Goal: Task Accomplishment & Management: Complete application form

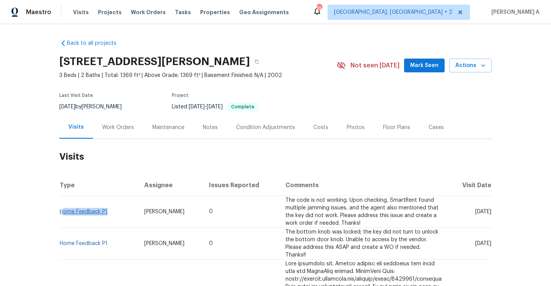
drag, startPoint x: 110, startPoint y: 214, endPoint x: 62, endPoint y: 213, distance: 47.9
click at [62, 213] on td "Home Feedback P1" at bounding box center [98, 212] width 79 height 32
copy link "Home Feedback P1"
click at [116, 130] on div "Work Orders" at bounding box center [118, 128] width 32 height 8
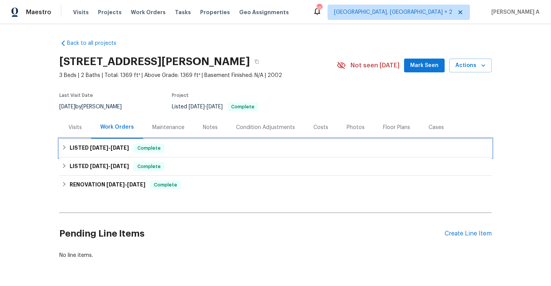
click at [132, 149] on div "LISTED [DATE] - [DATE] Complete" at bounding box center [276, 148] width 428 height 9
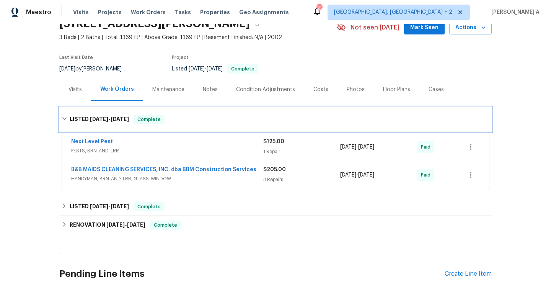
scroll to position [63, 0]
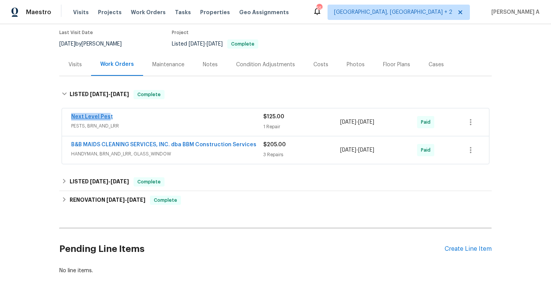
drag, startPoint x: 69, startPoint y: 119, endPoint x: 109, endPoint y: 119, distance: 40.2
click at [109, 119] on div "Next Level Pest PESTS, BRN_AND_LRR $125.00 1 Repair [DATE] - [DATE] Paid" at bounding box center [275, 122] width 427 height 28
copy link "Next Level Pes"
copy link "Next Level Pest"
click at [157, 118] on div "Next Level Pest" at bounding box center [167, 117] width 192 height 9
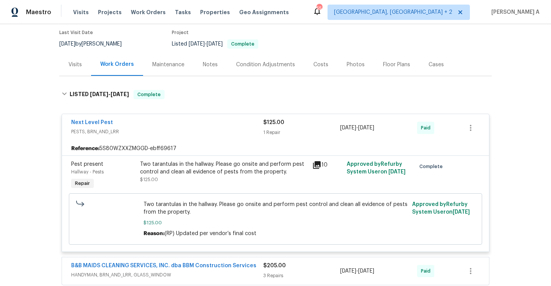
click at [316, 166] on icon at bounding box center [316, 164] width 9 height 9
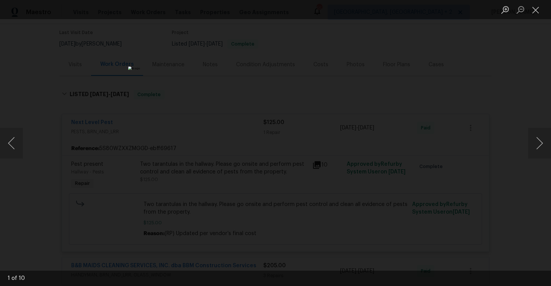
click at [461, 137] on div "Lightbox" at bounding box center [275, 143] width 551 height 286
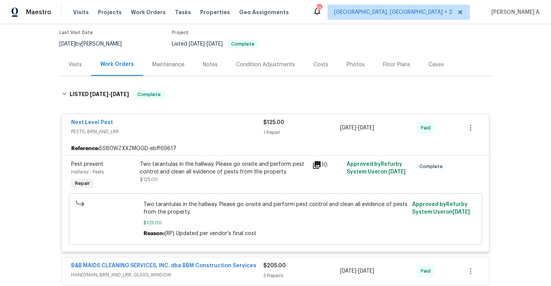
click at [127, 120] on div "Next Level Pest" at bounding box center [167, 123] width 192 height 9
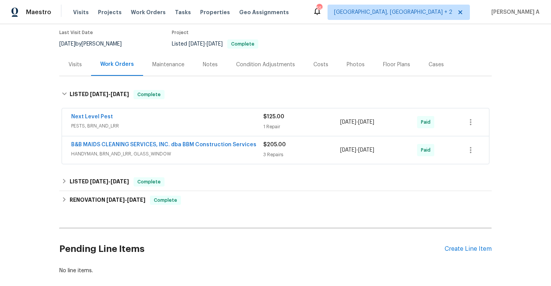
click at [83, 74] on div "Visits" at bounding box center [75, 64] width 32 height 23
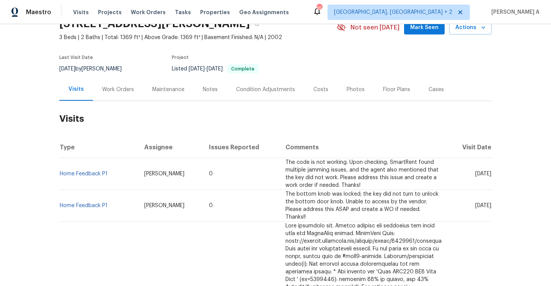
scroll to position [23, 0]
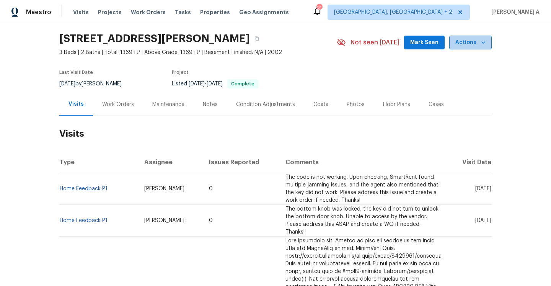
click at [460, 47] on button "Actions" at bounding box center [471, 43] width 43 height 14
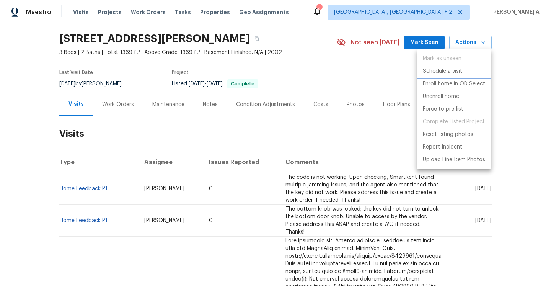
click at [457, 70] on p "Schedule a visit" at bounding box center [442, 71] width 39 height 8
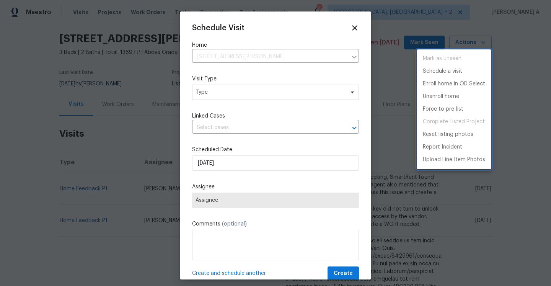
click at [261, 97] on div at bounding box center [275, 143] width 551 height 286
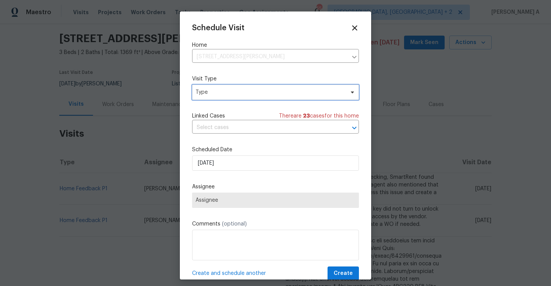
click at [259, 95] on span "Type" at bounding box center [270, 92] width 149 height 8
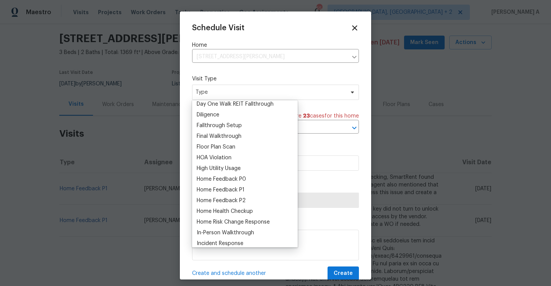
scroll to position [180, 0]
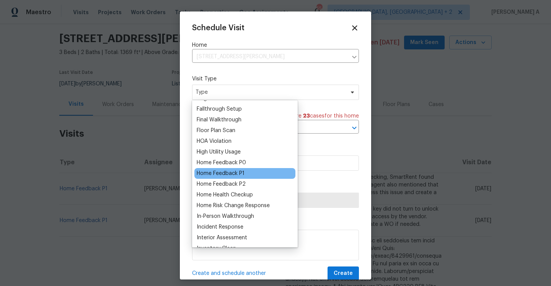
click at [240, 170] on div "Home Feedback P1" at bounding box center [221, 174] width 48 height 8
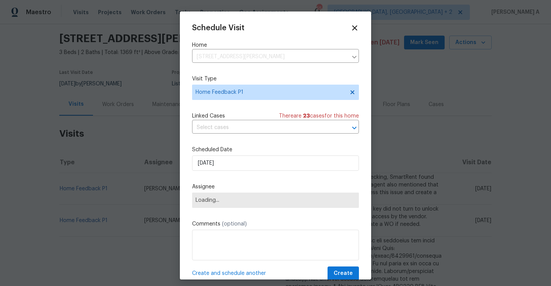
click at [240, 137] on div "Schedule Visit Home [STREET_ADDRESS][PERSON_NAME] ​ Visit Type Home Feedback P1…" at bounding box center [275, 152] width 167 height 257
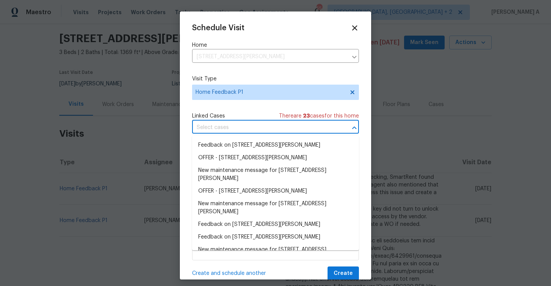
click at [239, 132] on input "text" at bounding box center [265, 128] width 146 height 12
click at [241, 140] on li "Feedback on [STREET_ADDRESS][PERSON_NAME]" at bounding box center [275, 145] width 167 height 13
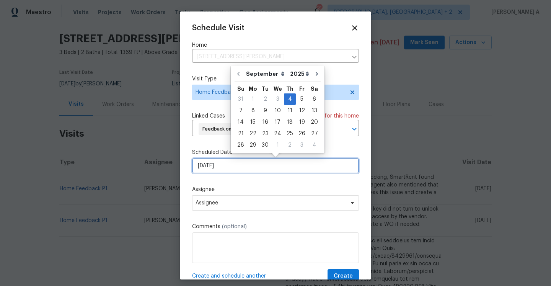
click at [237, 164] on input "[DATE]" at bounding box center [275, 165] width 167 height 15
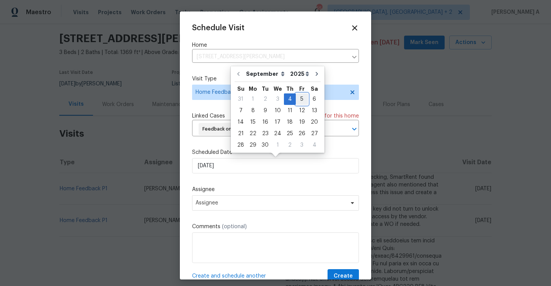
click at [304, 103] on div "5" at bounding box center [302, 99] width 12 height 11
type input "[DATE]"
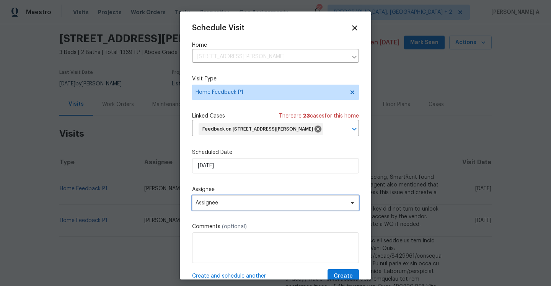
click at [245, 198] on span "Assignee" at bounding box center [275, 202] width 167 height 15
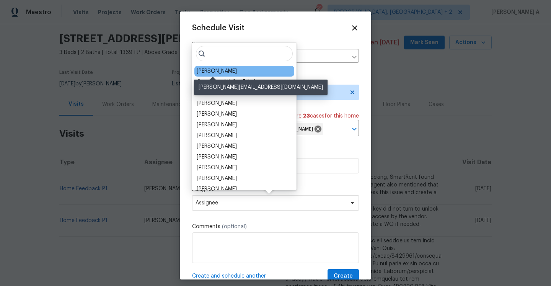
click at [217, 72] on div "[PERSON_NAME]" at bounding box center [217, 71] width 40 height 8
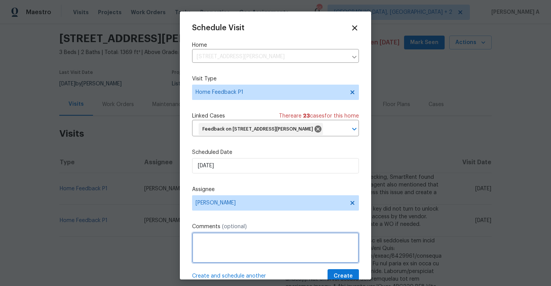
click at [238, 234] on textarea at bounding box center [275, 247] width 167 height 31
paste textarea "AGENT STATES KEYPAD IS NOT WORKING TRIED WITH CODE AND RU BUT STATES THERE IS A…"
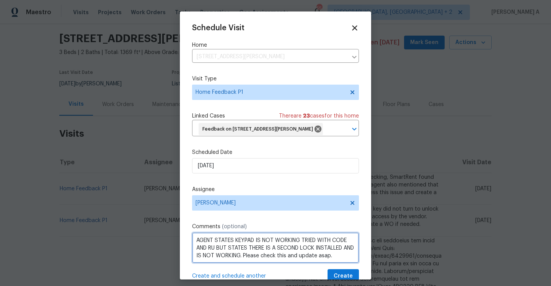
click at [256, 256] on textarea "AGENT STATES KEYPAD IS NOT WORKING TRIED WITH CODE AND RU BUT STATES THERE IS A…" at bounding box center [275, 247] width 167 height 31
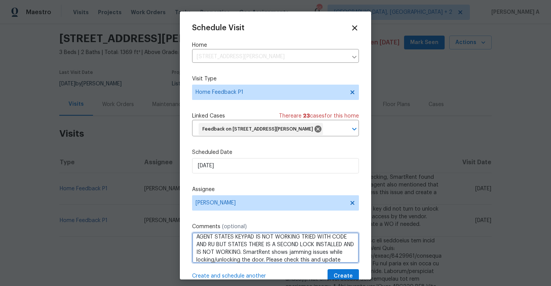
scroll to position [15, 0]
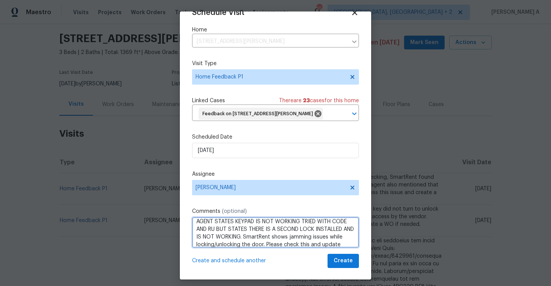
type textarea "AGENT STATES KEYPAD IS NOT WORKING TRIED WITH CODE AND RU BUT STATES THERE IS A…"
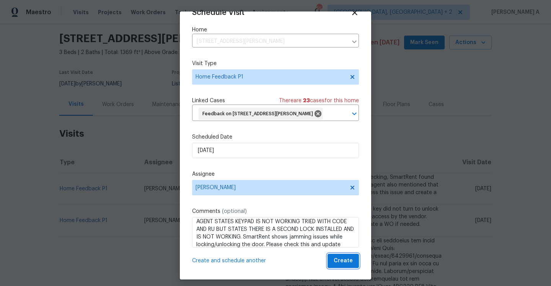
click at [341, 263] on span "Create" at bounding box center [343, 261] width 19 height 10
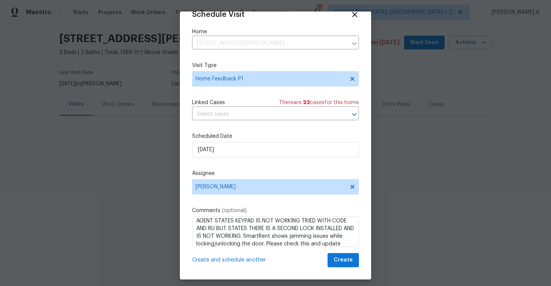
scroll to position [14, 0]
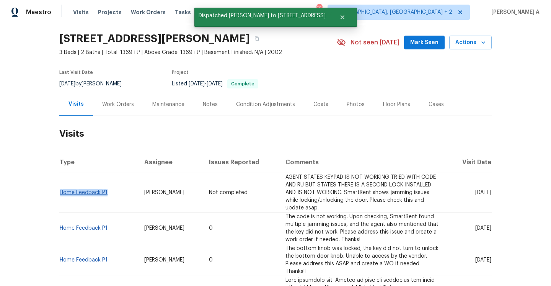
drag, startPoint x: 113, startPoint y: 189, endPoint x: 60, endPoint y: 190, distance: 53.2
click at [60, 190] on td "Home Feedback P1" at bounding box center [98, 192] width 79 height 39
copy link "Home Feedback P1"
